Goal: Information Seeking & Learning: Learn about a topic

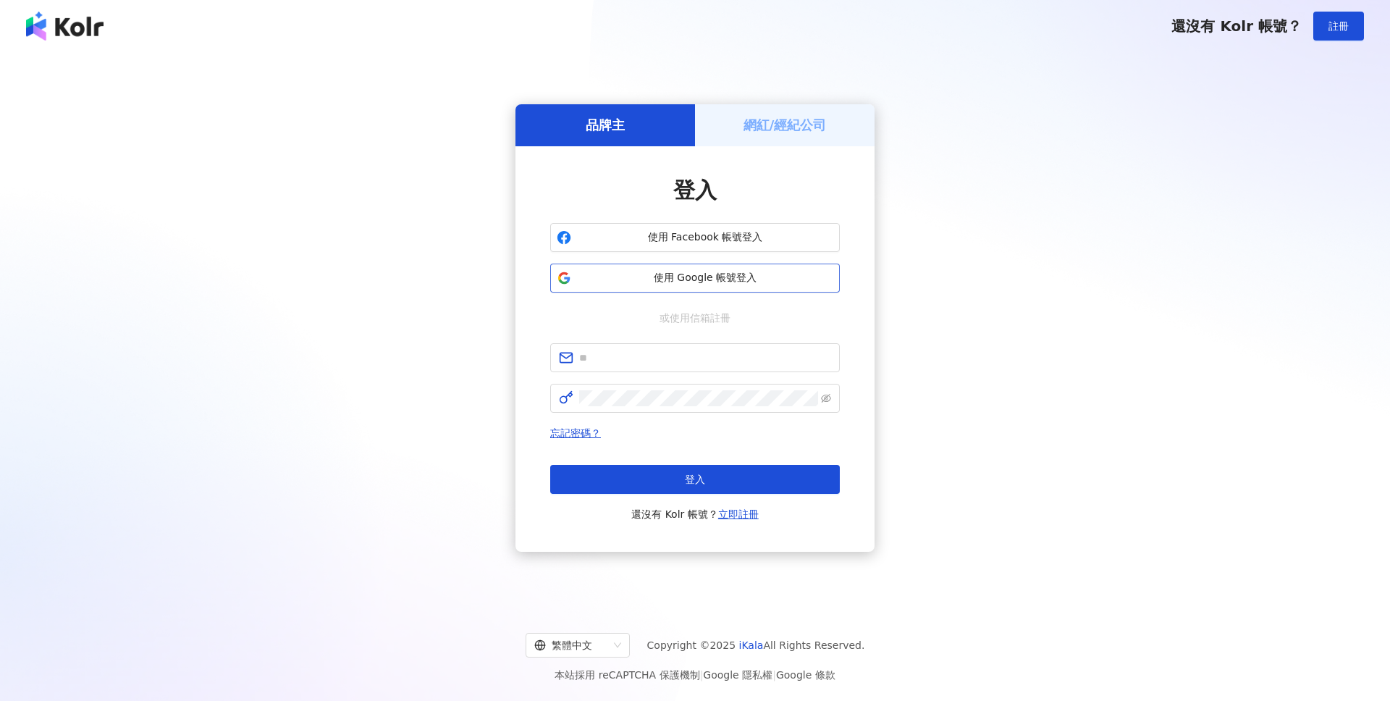
click at [749, 272] on span "使用 Google 帳號登入" at bounding box center [705, 278] width 256 height 14
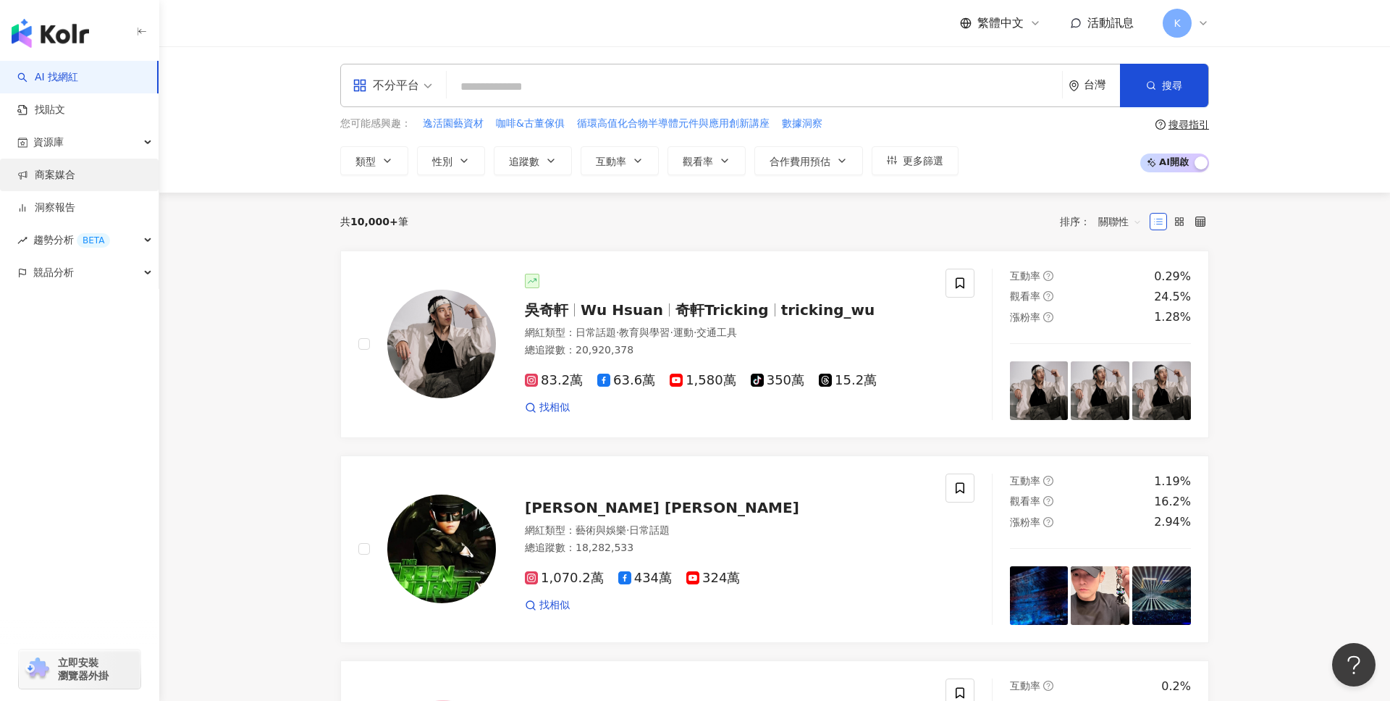
click at [75, 182] on link "商案媒合" at bounding box center [46, 175] width 58 height 14
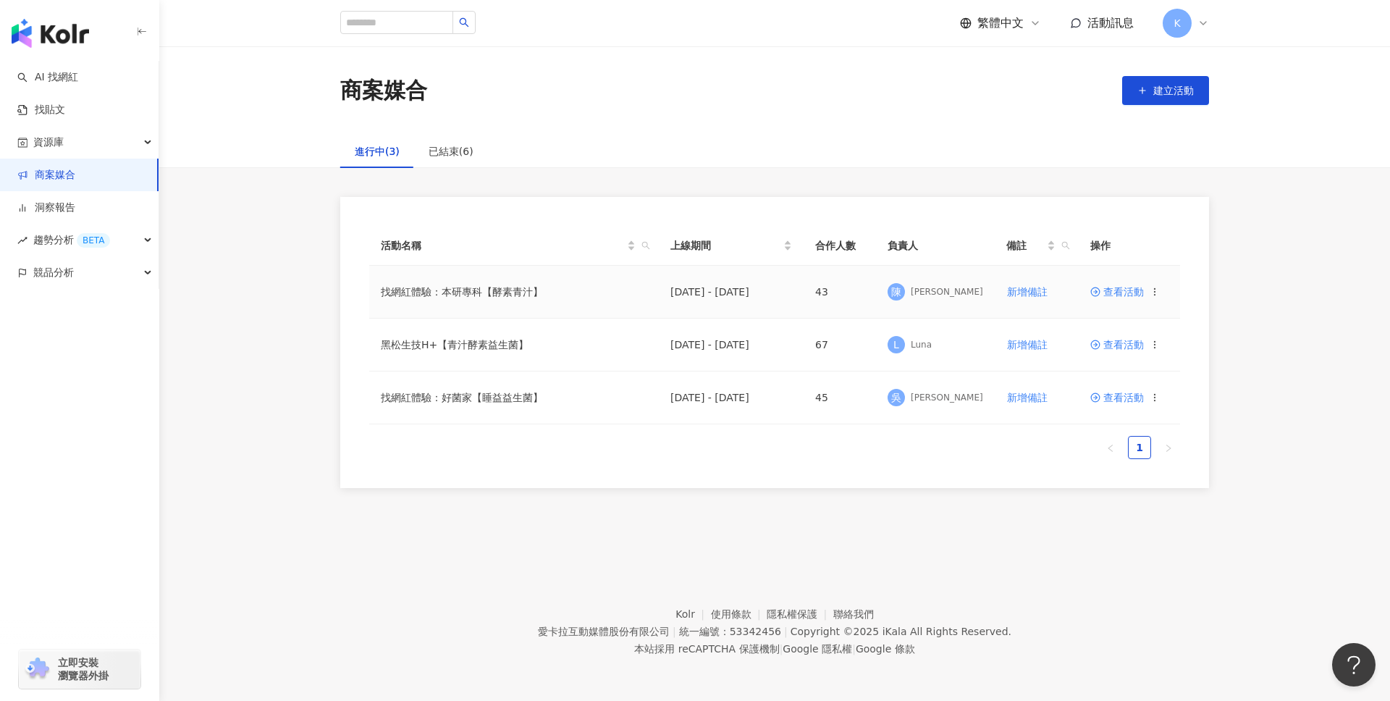
click at [1117, 292] on span "查看活動" at bounding box center [1117, 292] width 54 height 10
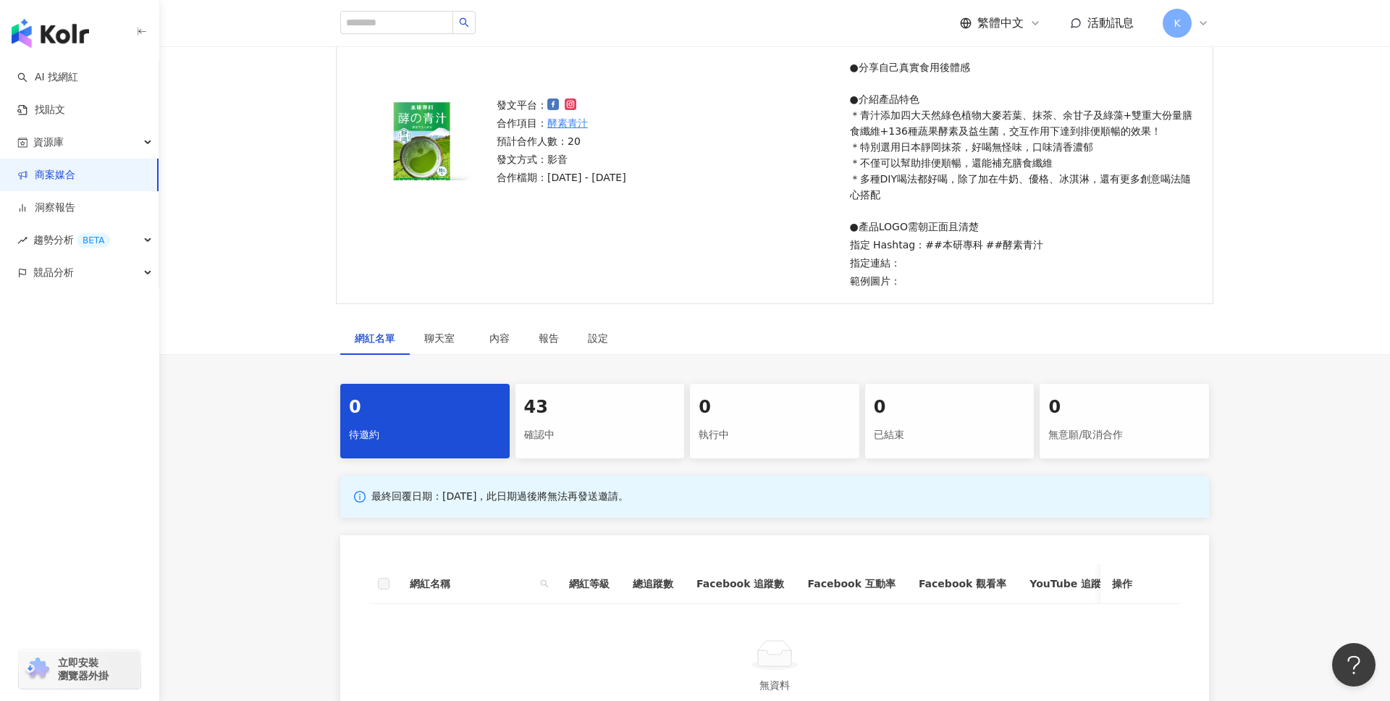
scroll to position [291, 0]
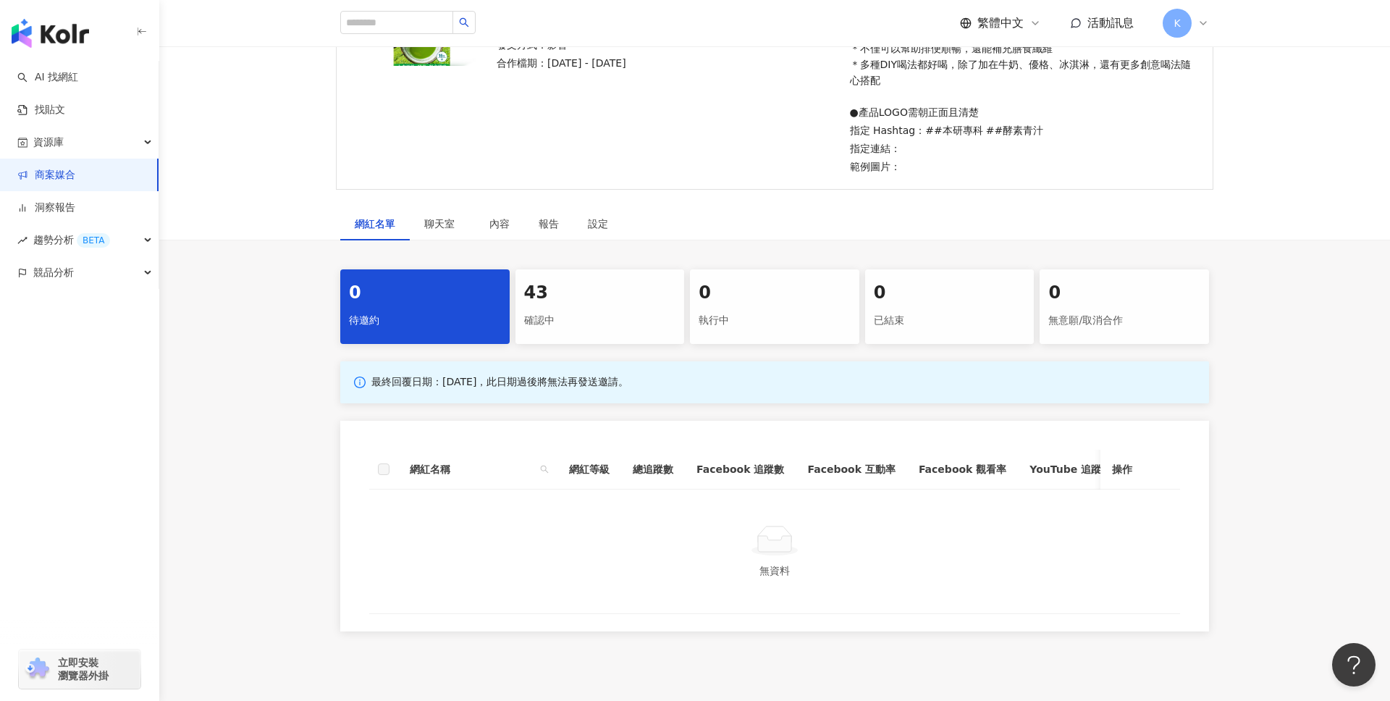
click at [618, 349] on div "0 待邀約 43 確認中 0 執行中 0 已結束 0 無意願/取消合作 最終回覆日期：2025/12/31，此日期過後將無法再發送邀請。 網紅名稱 網紅等級 …" at bounding box center [774, 450] width 927 height 362
click at [618, 331] on div "確認中" at bounding box center [600, 320] width 152 height 25
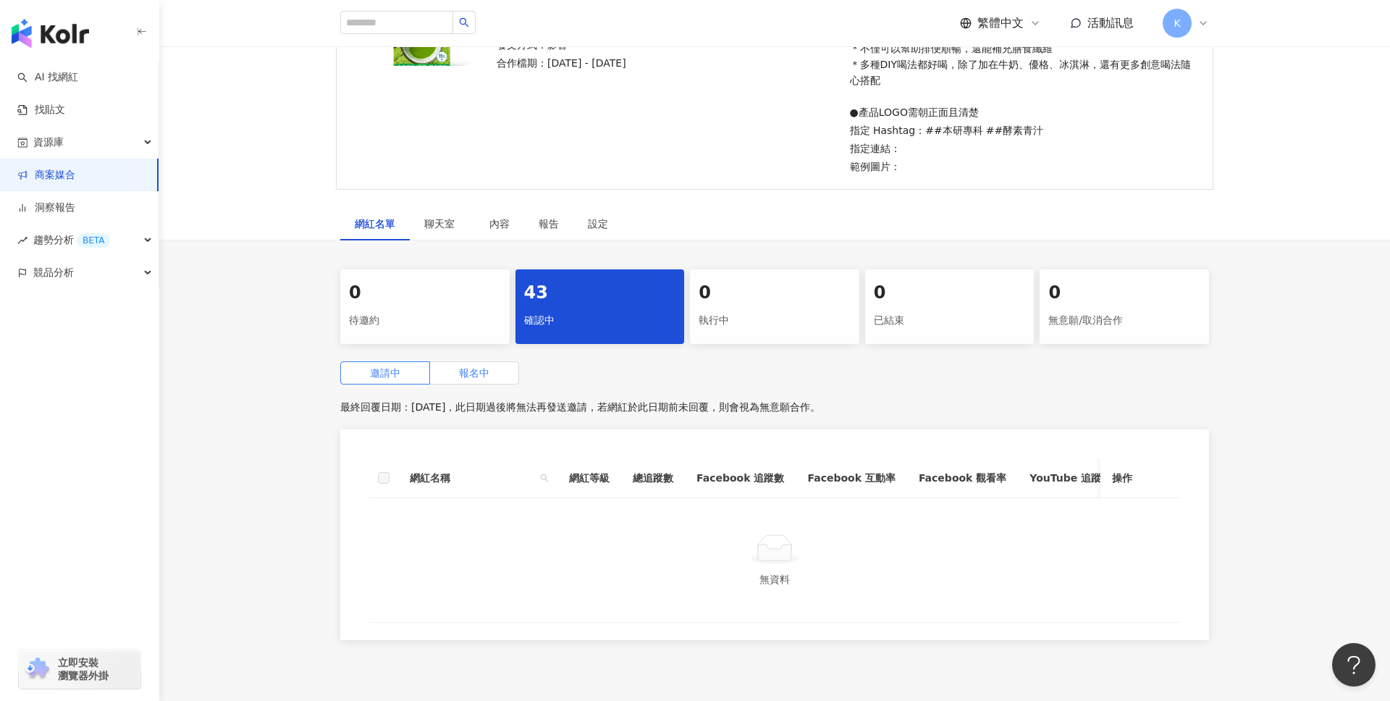
click at [482, 381] on label "報名中" at bounding box center [474, 372] width 89 height 23
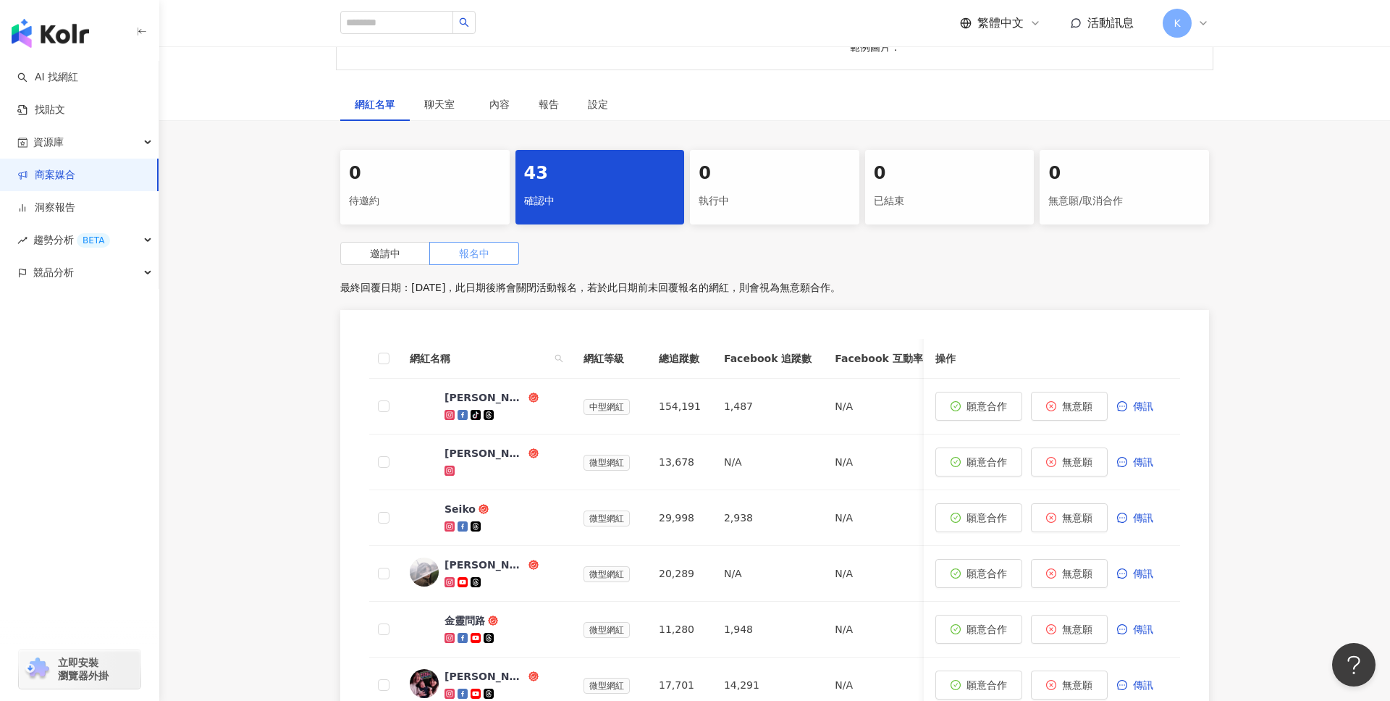
scroll to position [412, 0]
click at [517, 410] on div at bounding box center [503, 413] width 116 height 14
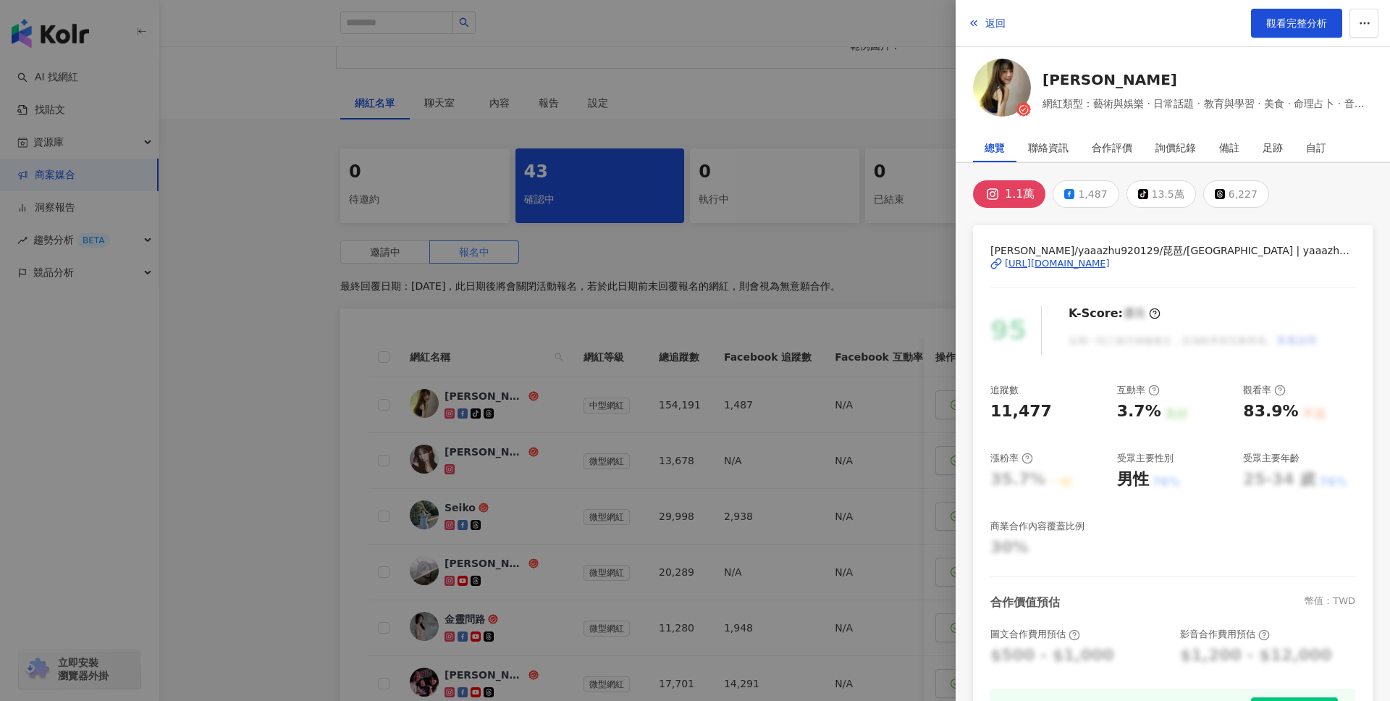
click at [1088, 264] on div "[URL][DOMAIN_NAME]" at bounding box center [1057, 263] width 105 height 13
click at [1277, 25] on span "觀看完整分析" at bounding box center [1296, 23] width 61 height 12
click at [547, 256] on div at bounding box center [695, 350] width 1390 height 701
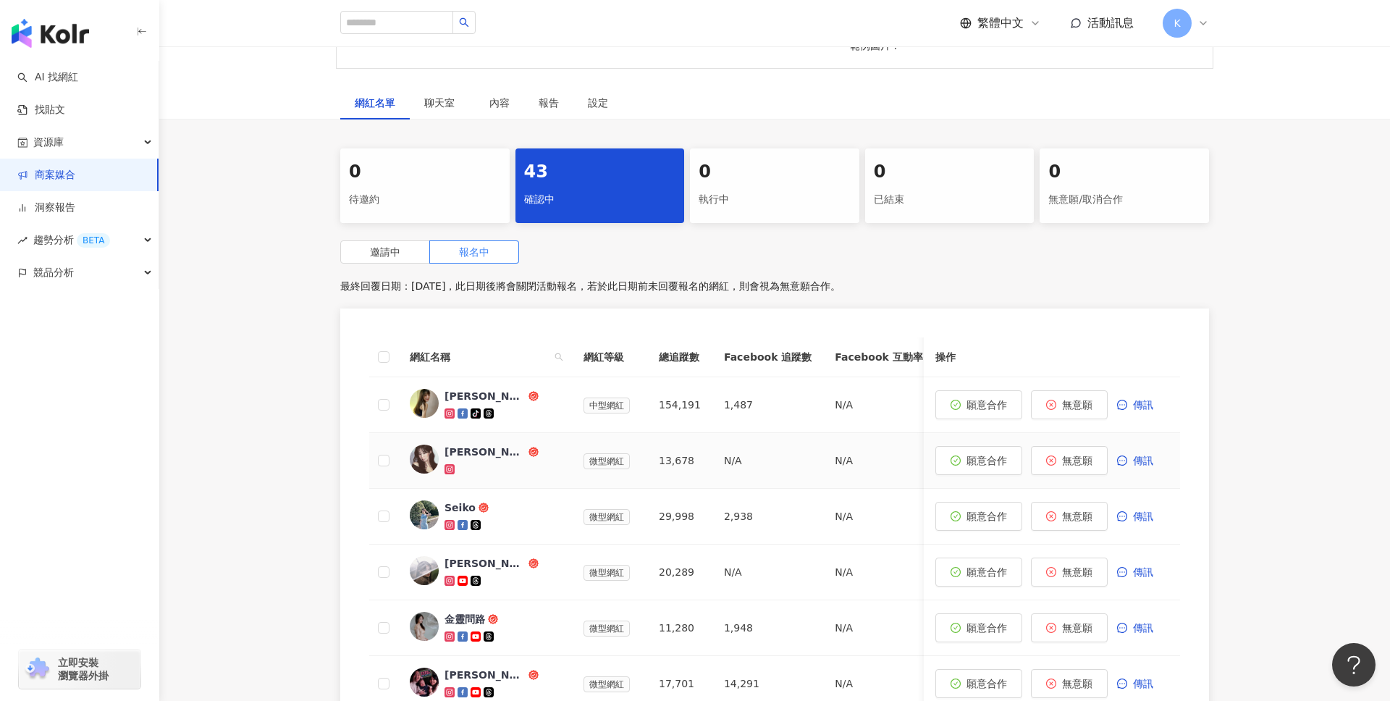
click at [493, 465] on div at bounding box center [503, 469] width 116 height 14
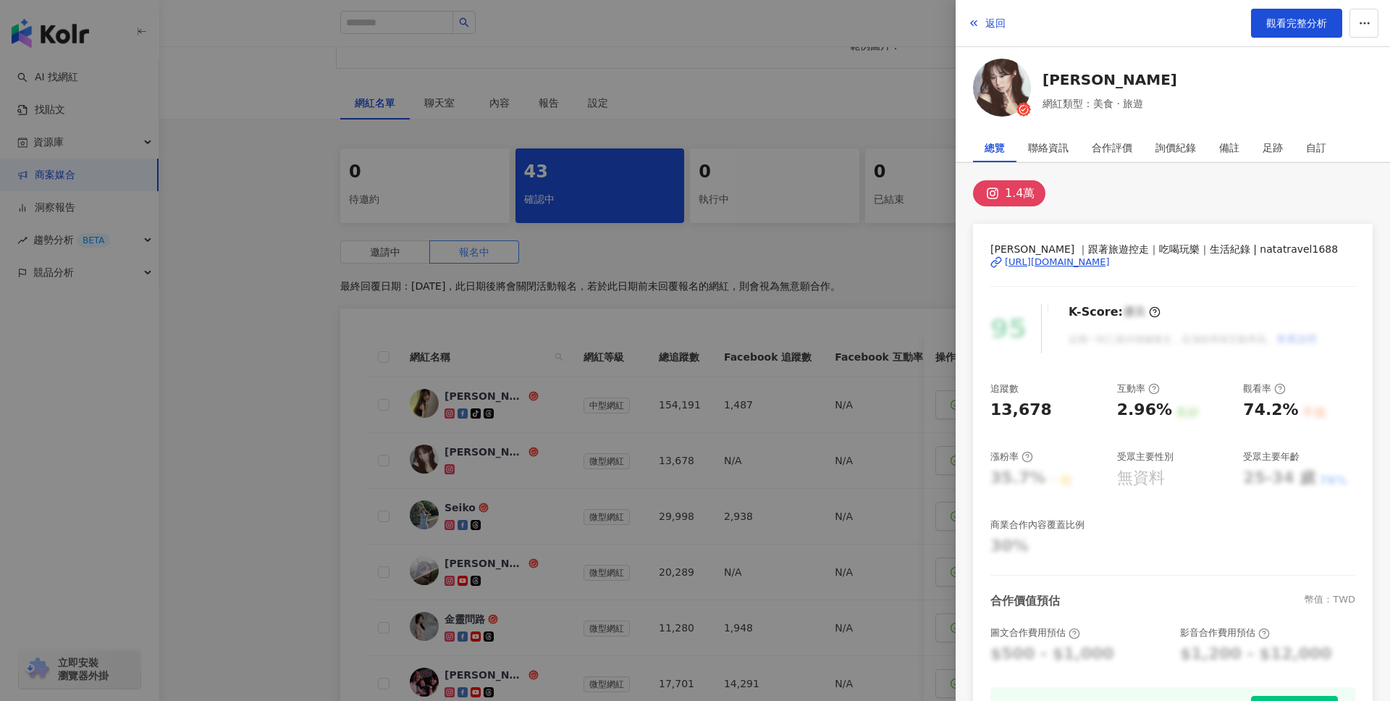
click at [1110, 263] on div "https://www.instagram.com/natatravel1688/" at bounding box center [1057, 262] width 105 height 13
click at [1276, 29] on link "觀看完整分析" at bounding box center [1296, 23] width 91 height 29
click at [472, 163] on div at bounding box center [695, 350] width 1390 height 701
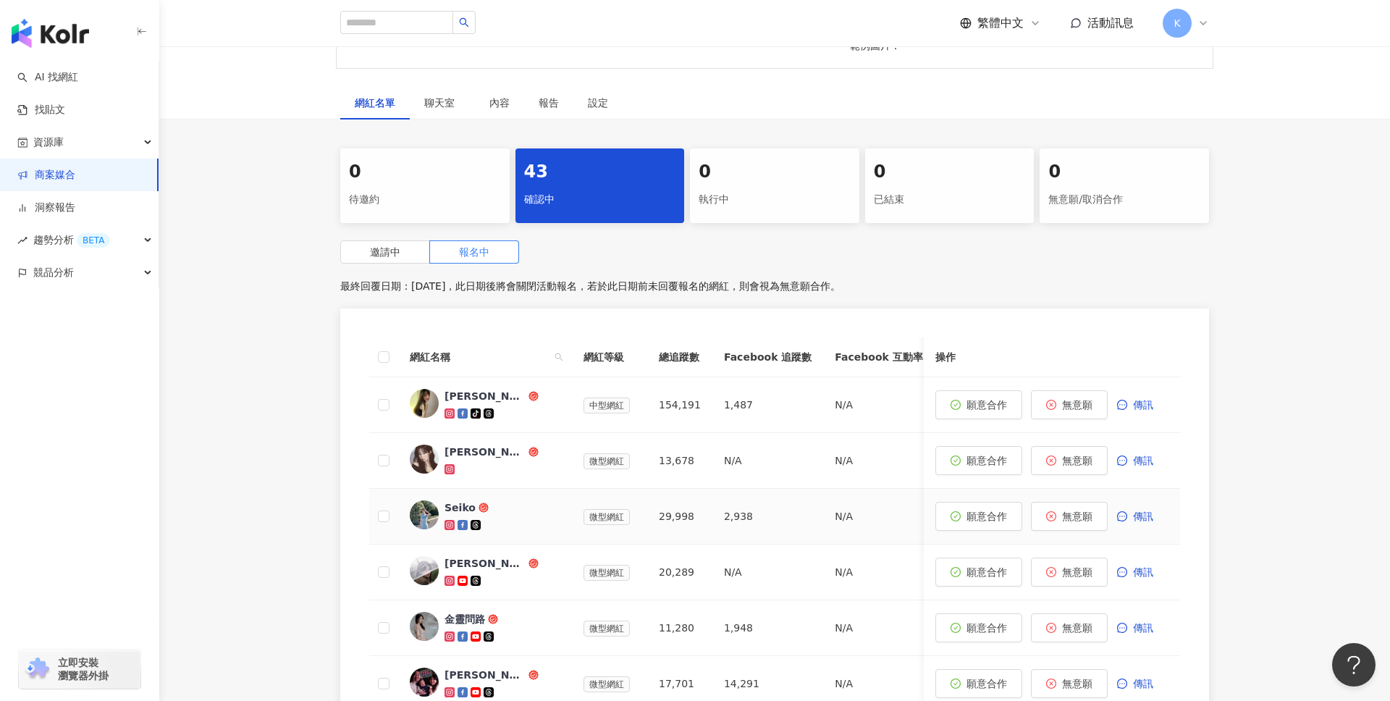
click at [529, 518] on div at bounding box center [503, 525] width 116 height 14
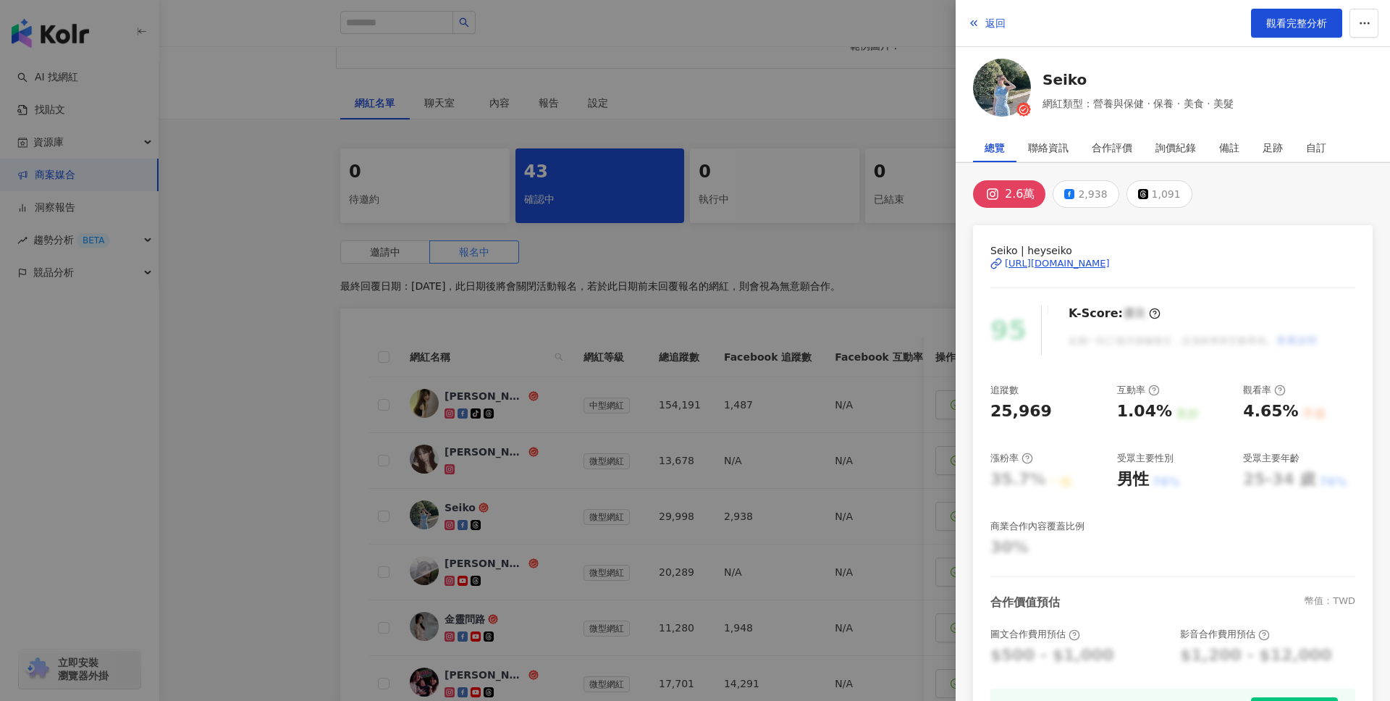
scroll to position [198, 0]
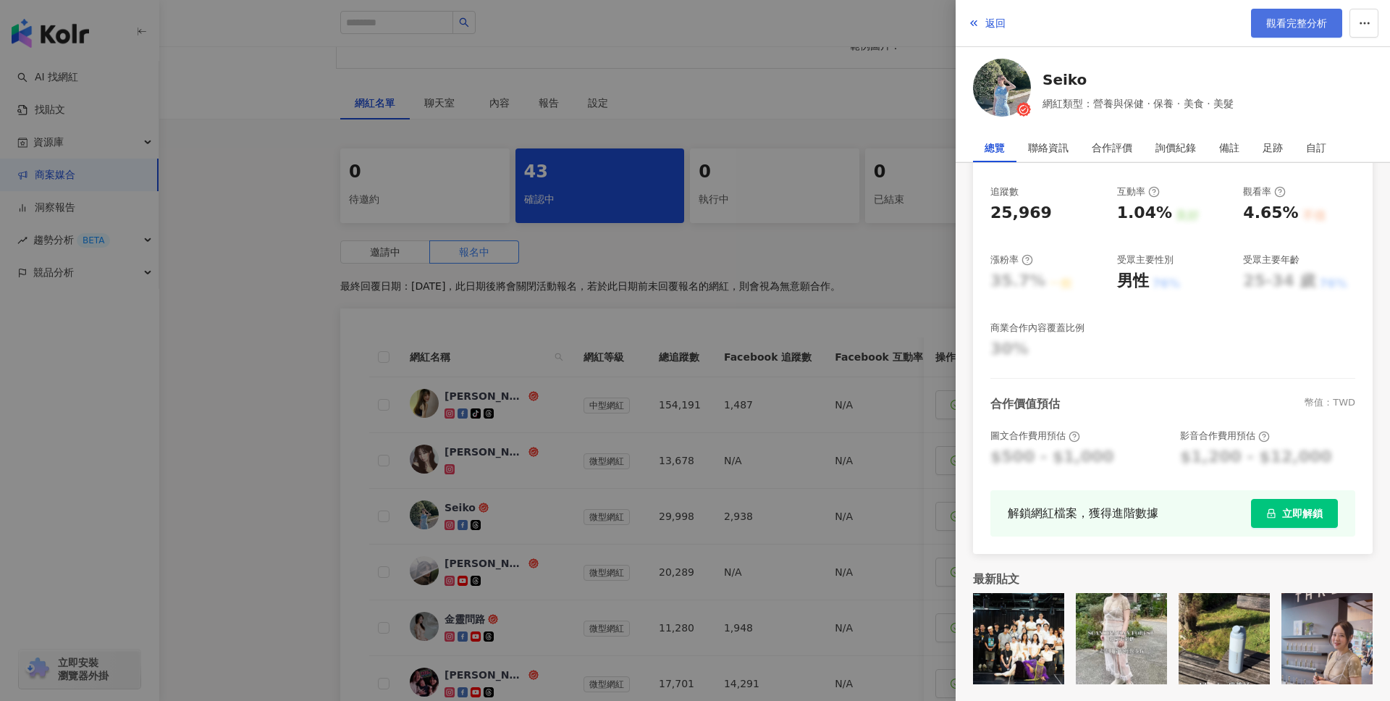
click at [1279, 25] on span "觀看完整分析" at bounding box center [1296, 23] width 61 height 12
click at [416, 177] on div at bounding box center [695, 350] width 1390 height 701
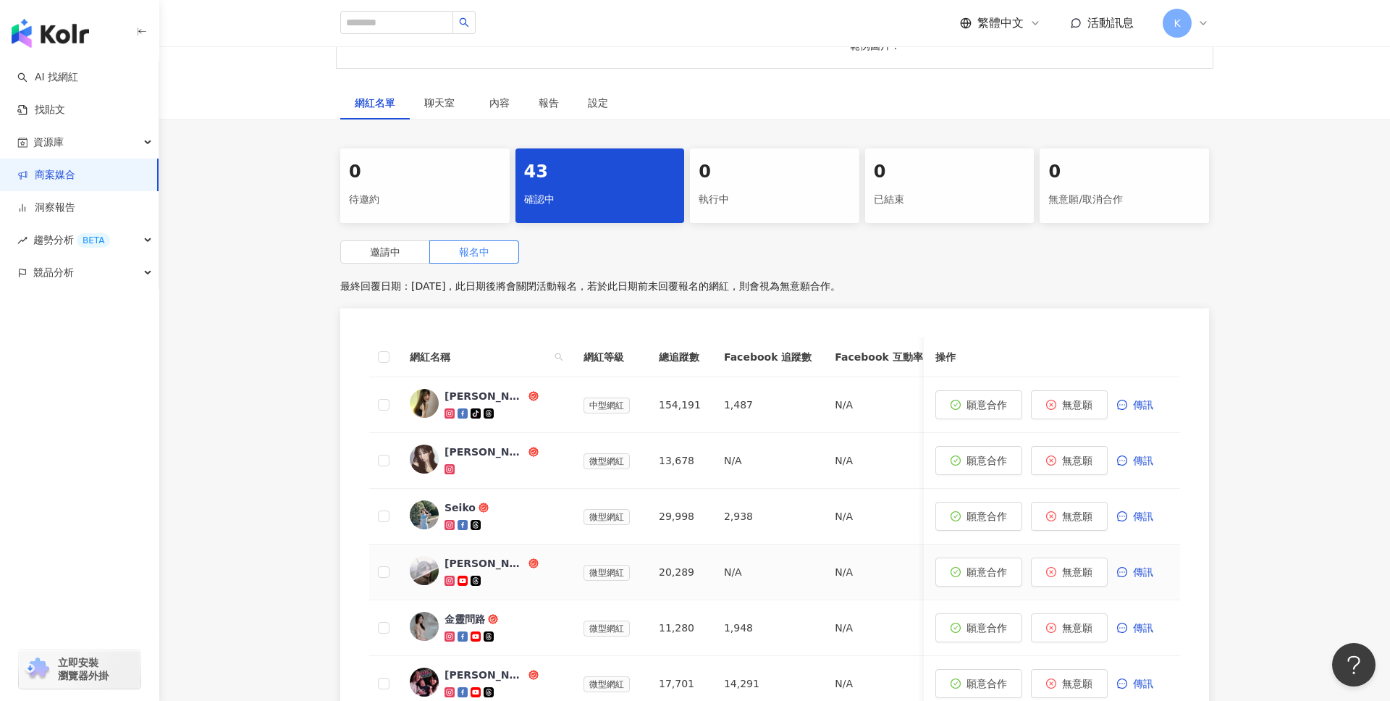
click at [505, 576] on div at bounding box center [503, 580] width 116 height 14
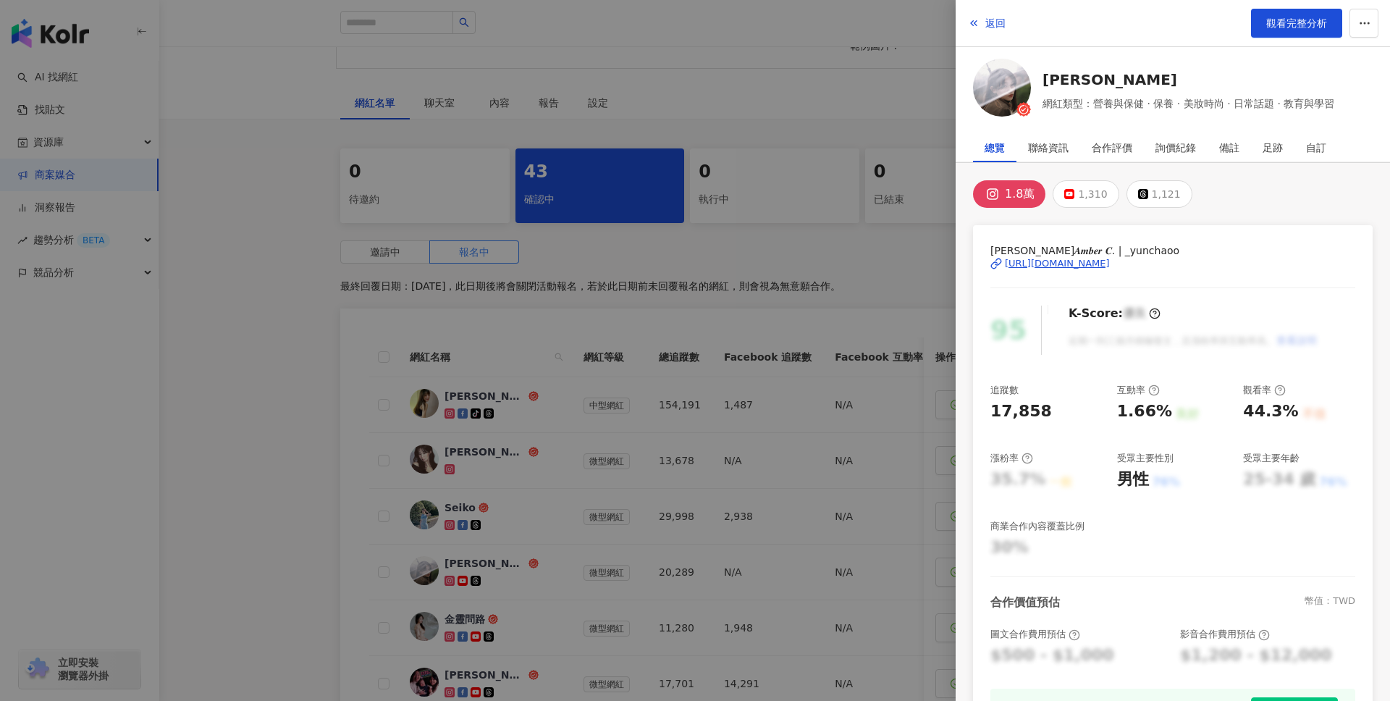
click at [1046, 262] on div "[URL][DOMAIN_NAME]" at bounding box center [1057, 263] width 105 height 13
click at [1296, 23] on span "觀看完整分析" at bounding box center [1296, 23] width 61 height 12
click at [288, 118] on div at bounding box center [695, 350] width 1390 height 701
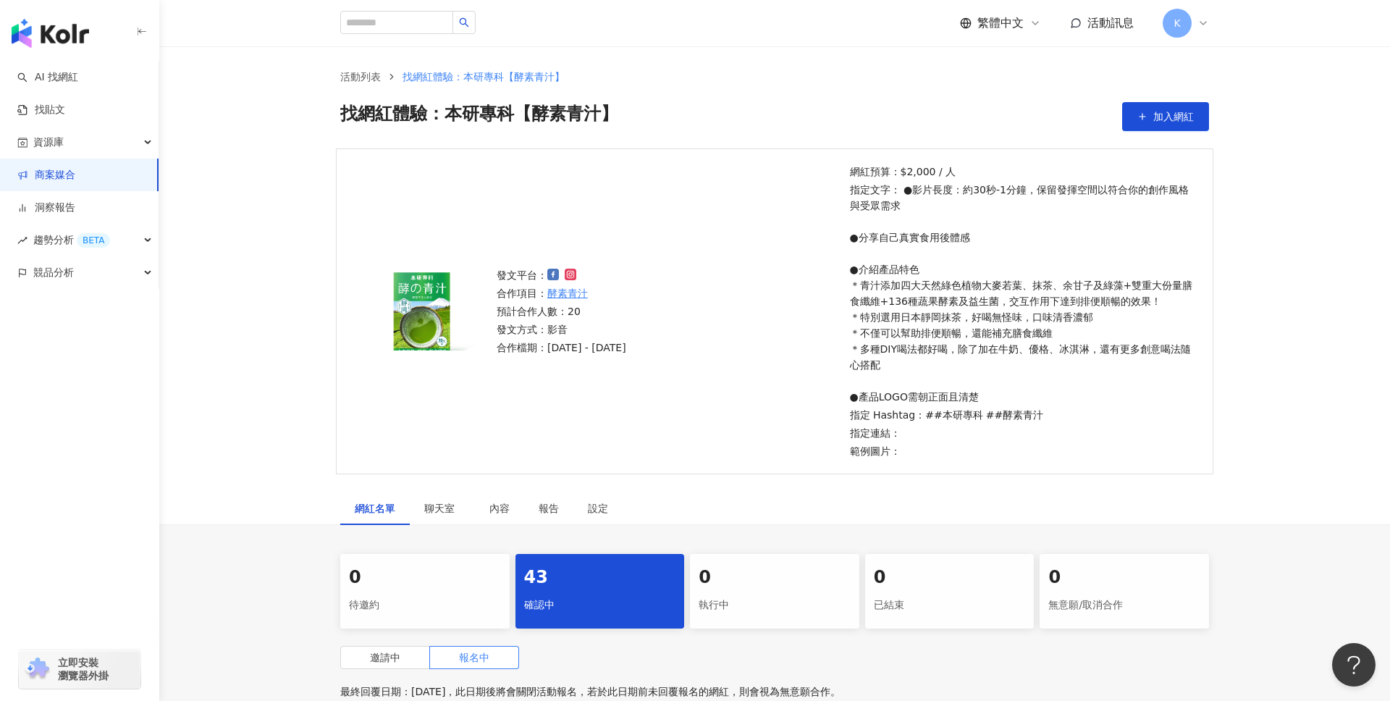
scroll to position [0, 0]
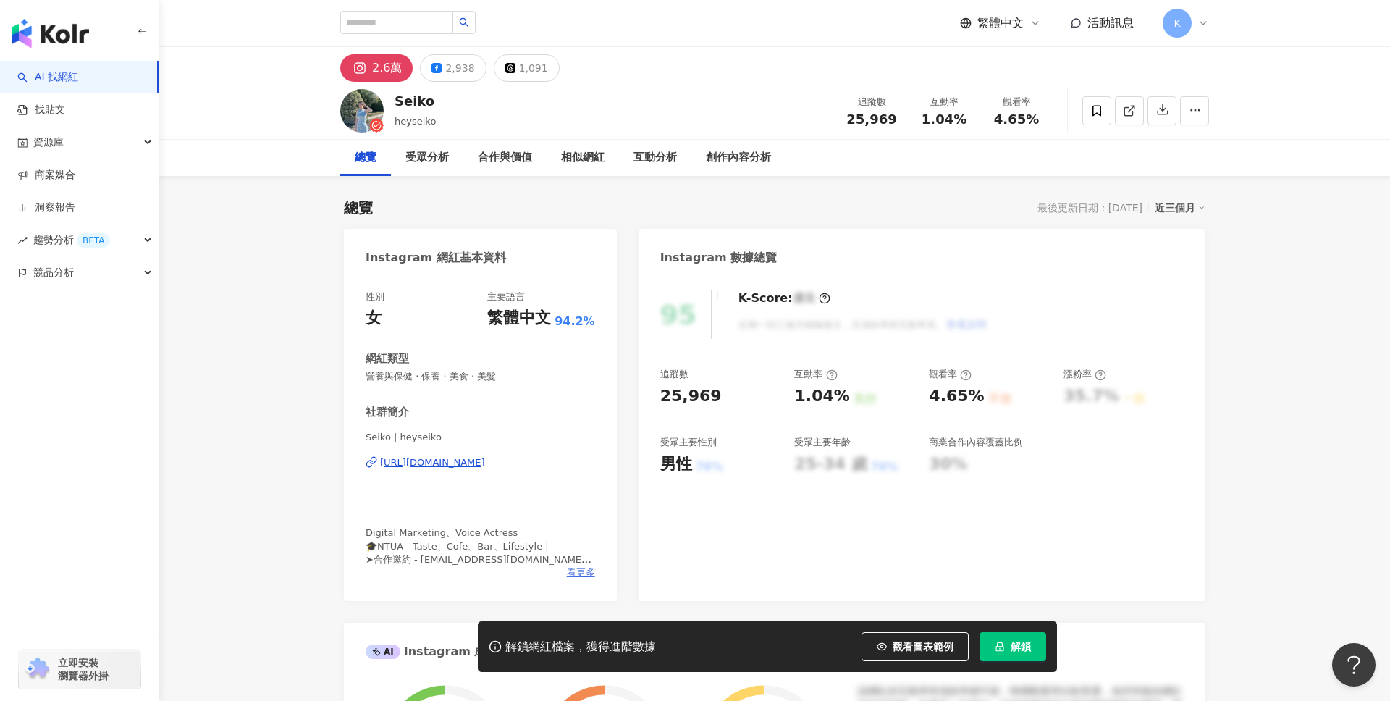
click at [577, 569] on span "看更多" at bounding box center [581, 572] width 28 height 13
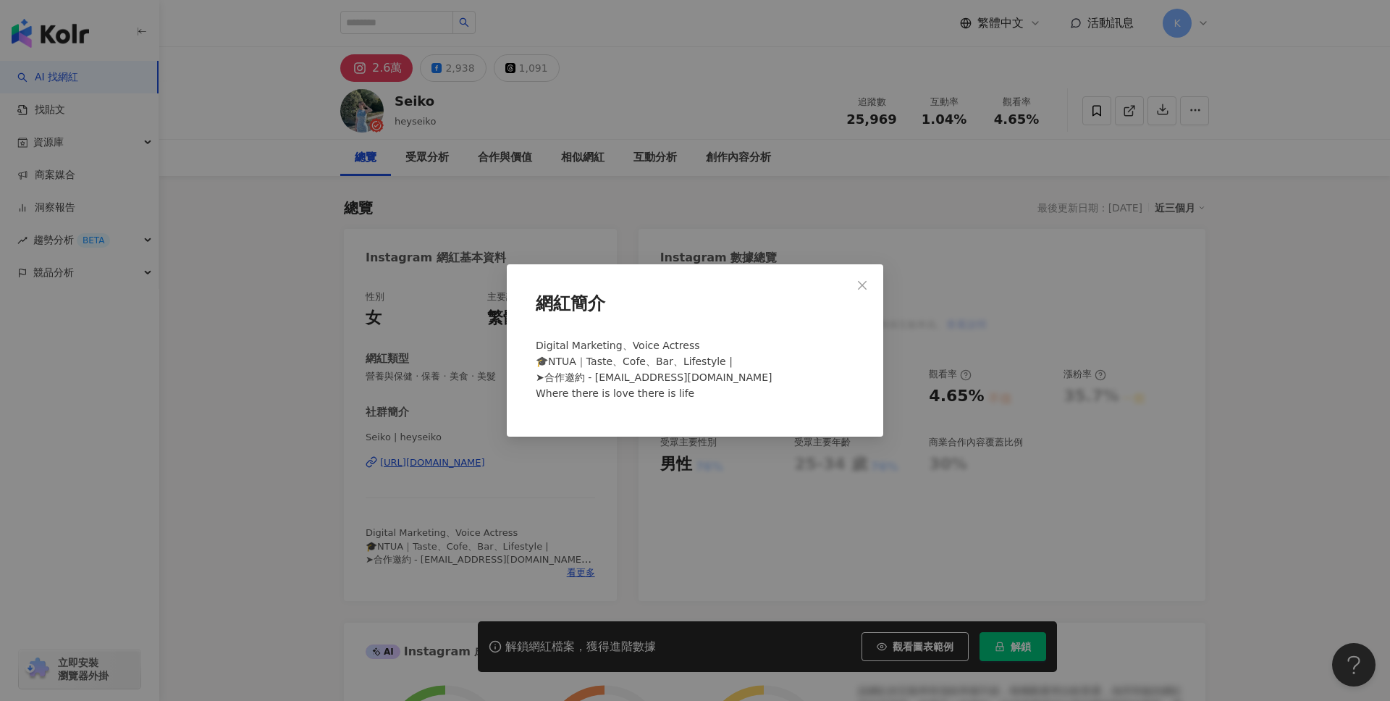
click at [629, 523] on div "網紅簡介 Digital Marketing、Voice Actress 🎓NTUA｜Taste、Cofe、Bar、Lifestyle | ➤合作邀約 - o…" at bounding box center [695, 350] width 1390 height 701
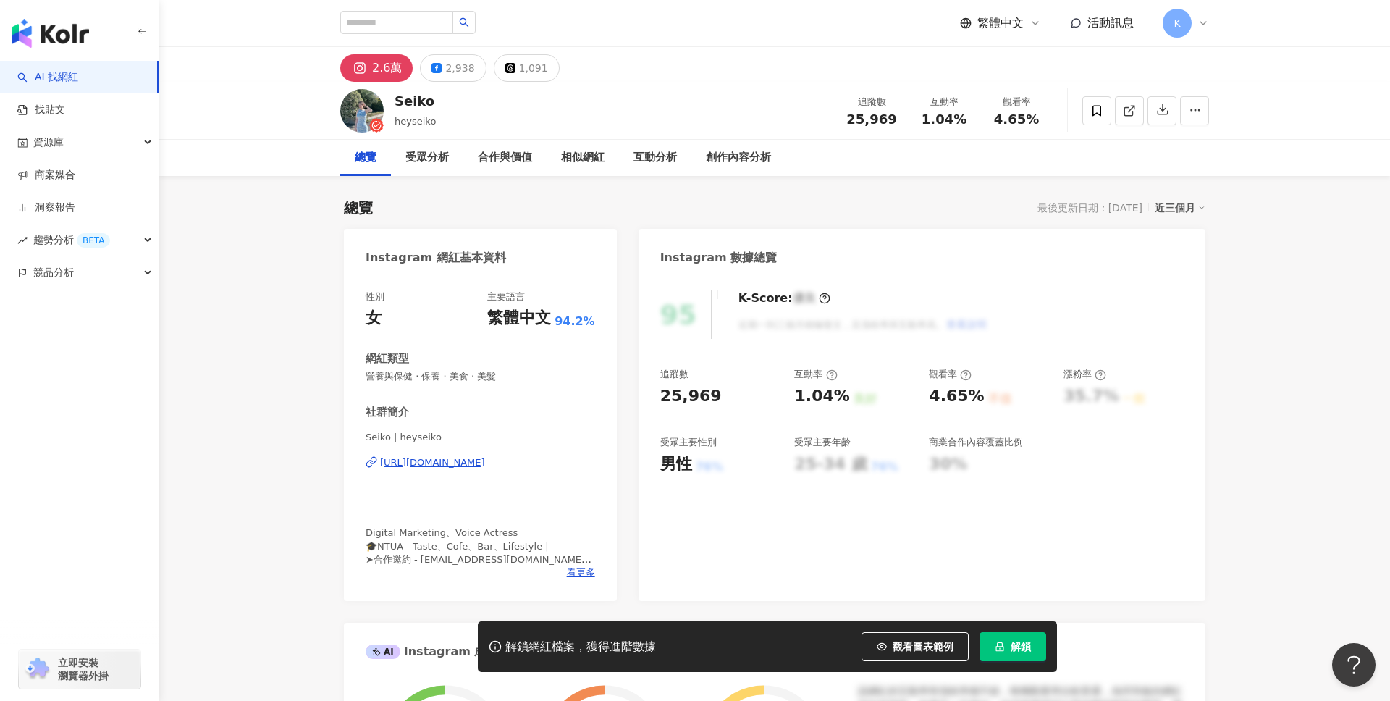
click at [1024, 659] on button "解鎖" at bounding box center [1013, 646] width 67 height 29
click at [485, 463] on div "https://www.instagram.com/heyseiko/" at bounding box center [432, 462] width 105 height 13
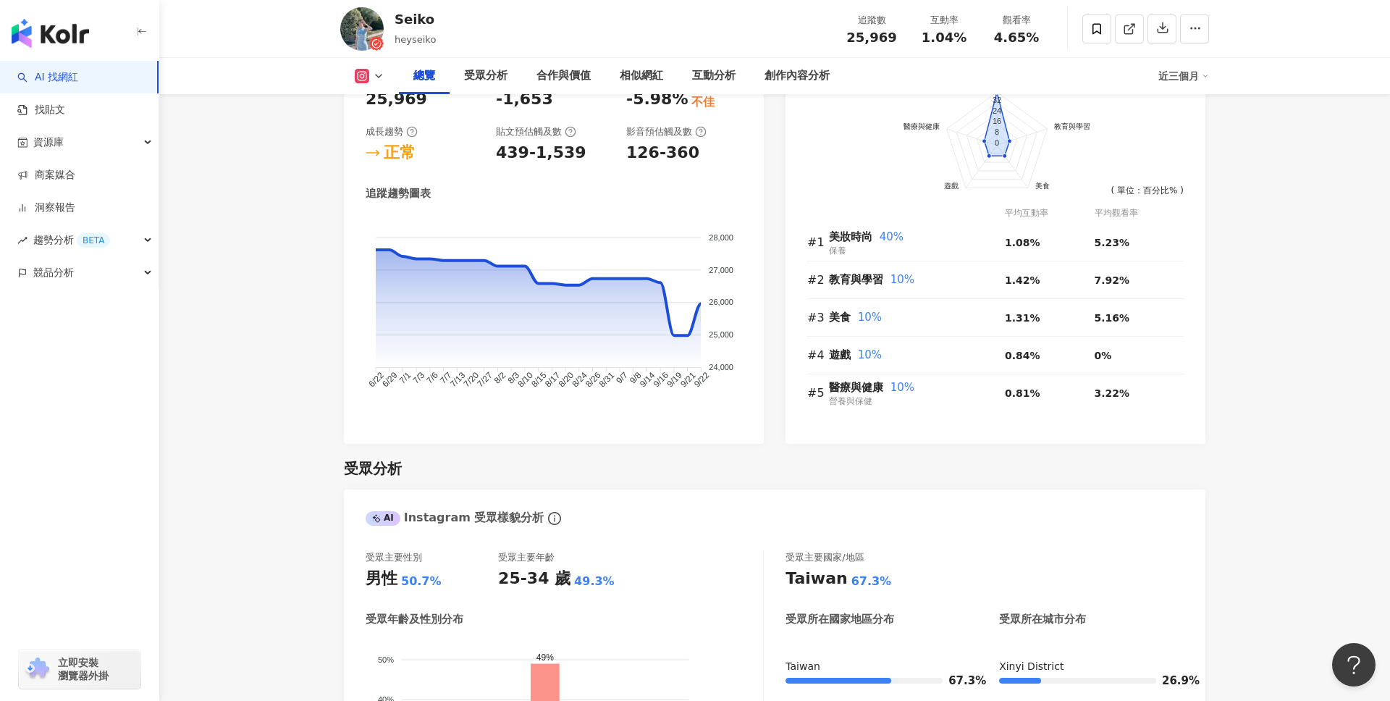
scroll to position [785, 0]
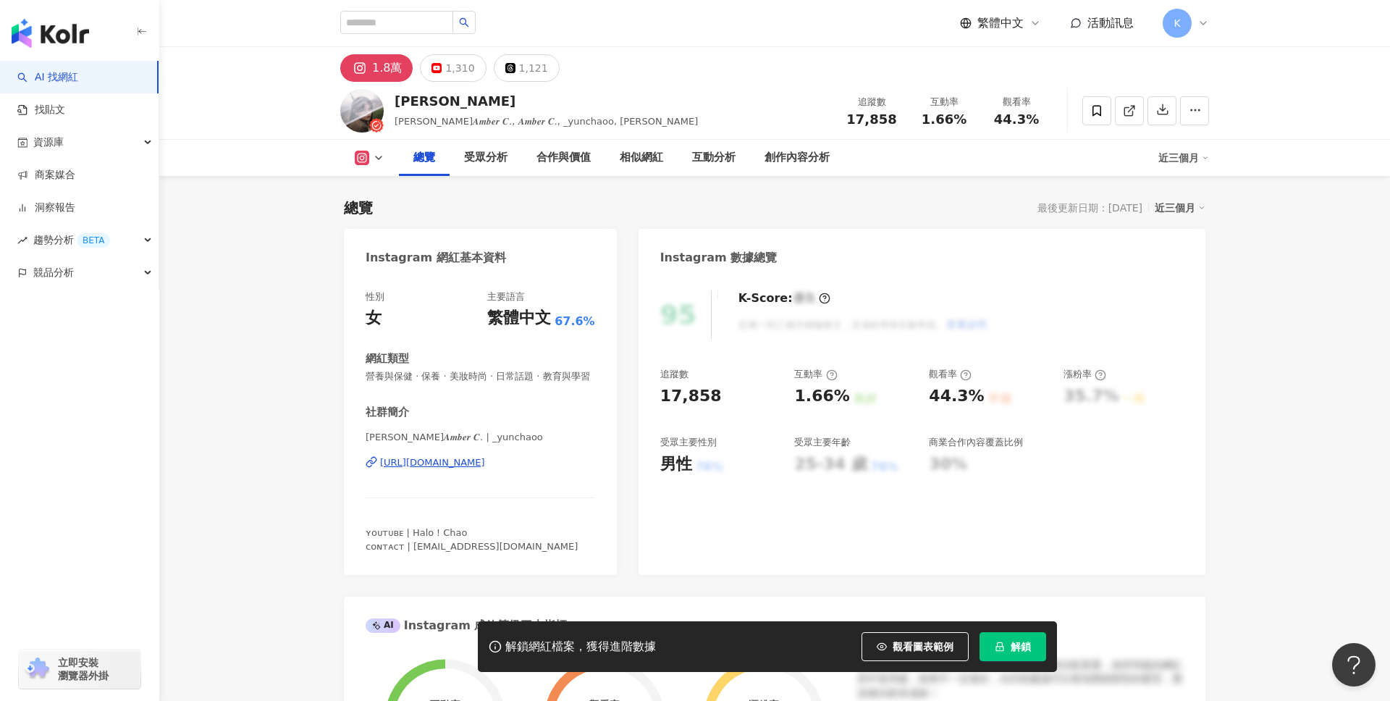
click at [1037, 643] on button "解鎖" at bounding box center [1013, 646] width 67 height 29
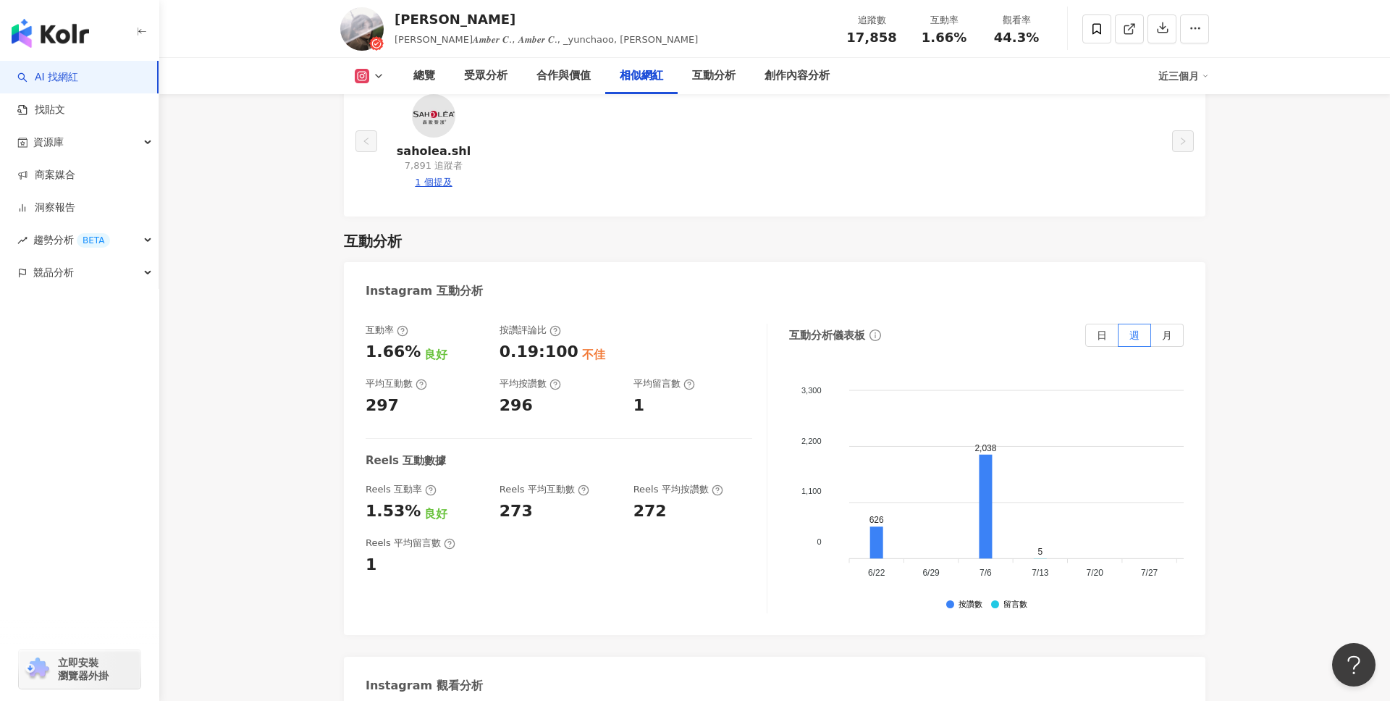
scroll to position [2595, 0]
